Goal: Transaction & Acquisition: Obtain resource

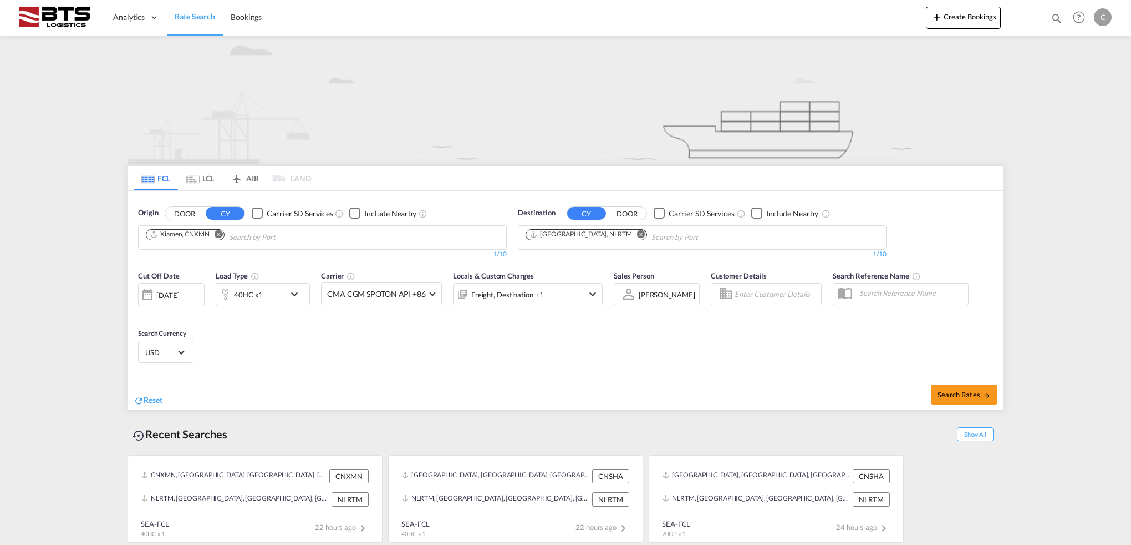
click at [298, 233] on input "Chips input." at bounding box center [281, 237] width 105 height 18
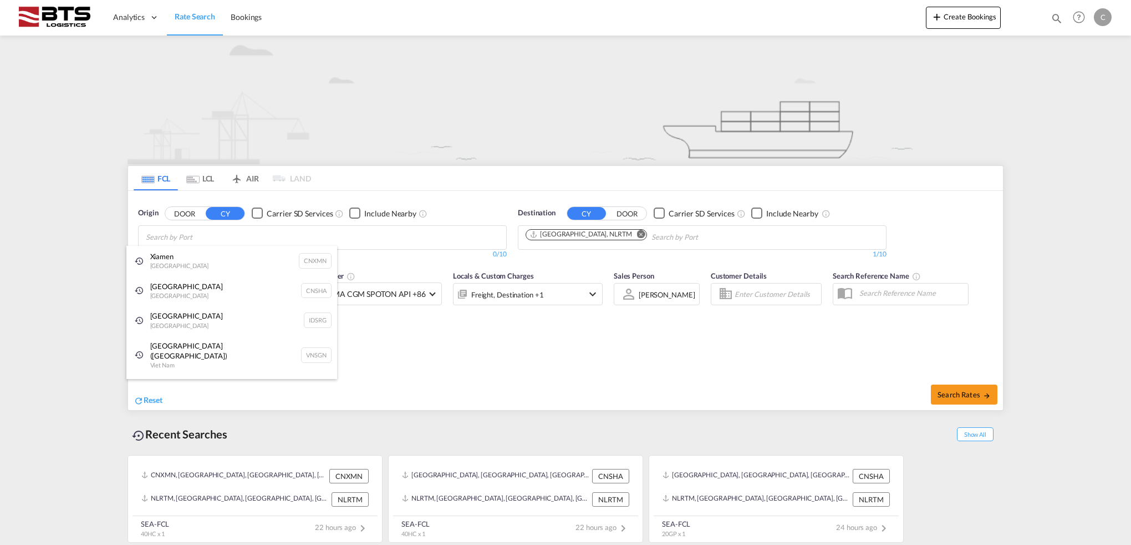
click at [216, 278] on div "Shanghai [GEOGRAPHIC_DATA] CNSHA" at bounding box center [231, 291] width 211 height 30
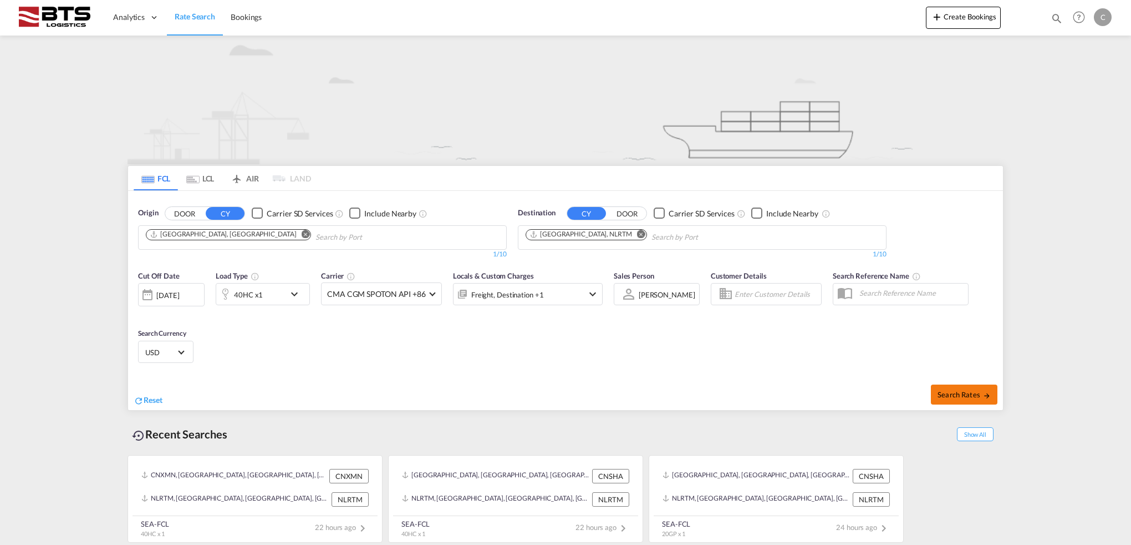
click at [959, 399] on button "Search Rates" at bounding box center [964, 394] width 67 height 20
type input "CNSHA to NLRTM / [DATE]"
